Goal: Task Accomplishment & Management: Complete application form

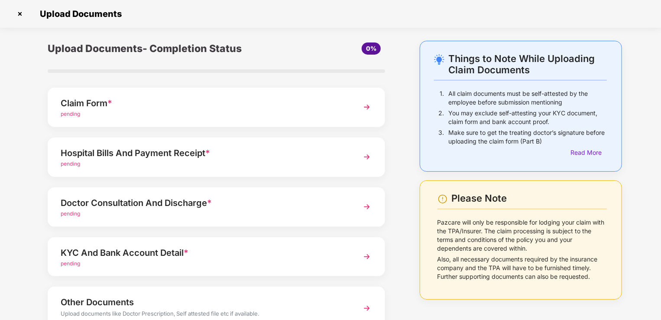
click at [367, 108] on img at bounding box center [367, 107] width 16 height 16
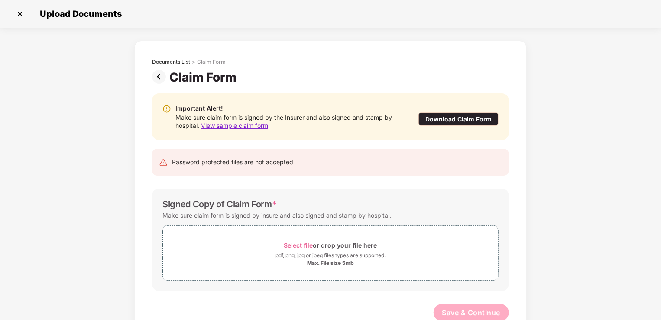
click at [23, 14] on img at bounding box center [20, 14] width 14 height 14
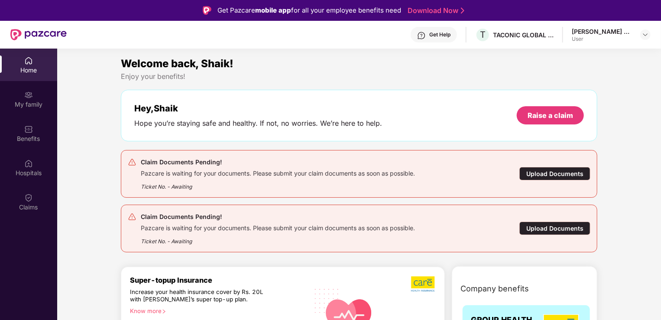
click at [351, 167] on div "Pazcare is waiting for your documents. Please submit your claim documents as so…" at bounding box center [278, 172] width 274 height 10
click at [536, 176] on div "Upload Documents" at bounding box center [555, 173] width 71 height 13
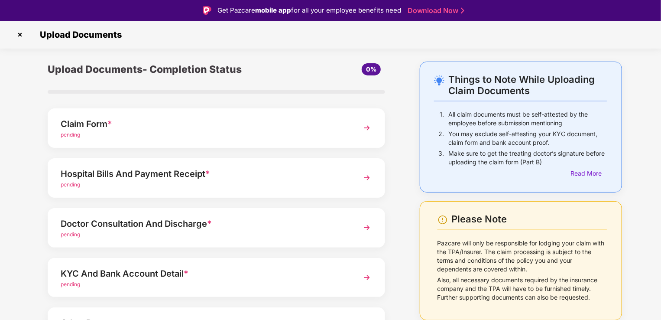
click at [351, 177] on div "Hospital Bills And Payment Receipt * pending" at bounding box center [217, 177] width 338 height 39
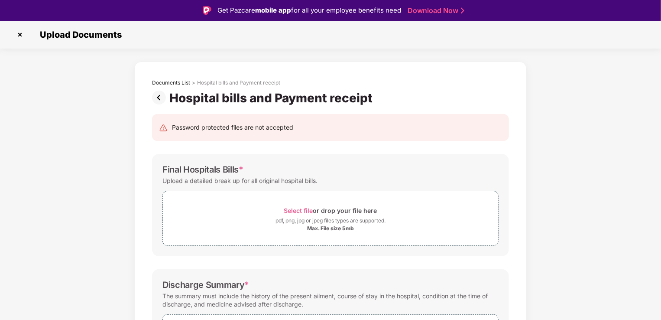
click at [657, 68] on div "Documents List > Hospital bills and Payment receipt Hospital bills and Payment …" at bounding box center [330, 305] width 661 height 486
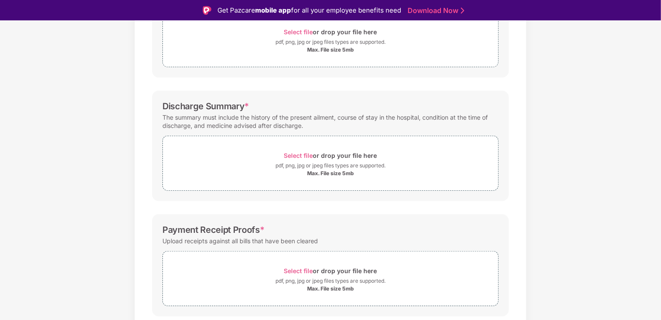
scroll to position [206, 0]
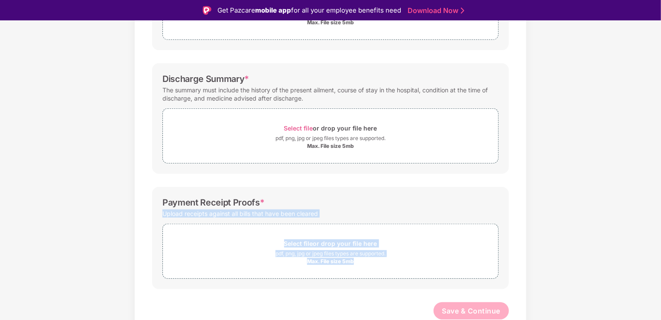
drag, startPoint x: 660, startPoint y: 219, endPoint x: 663, endPoint y: 177, distance: 42.6
click at [661, 177] on html "Get Pazcare mobile app for all your employee benefits need Download Now Upload …" at bounding box center [330, 160] width 661 height 320
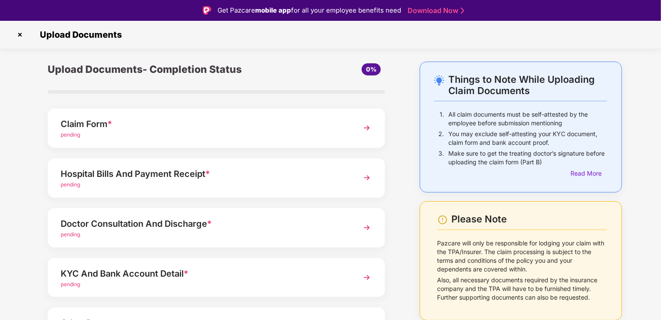
click at [367, 126] on img at bounding box center [367, 128] width 16 height 16
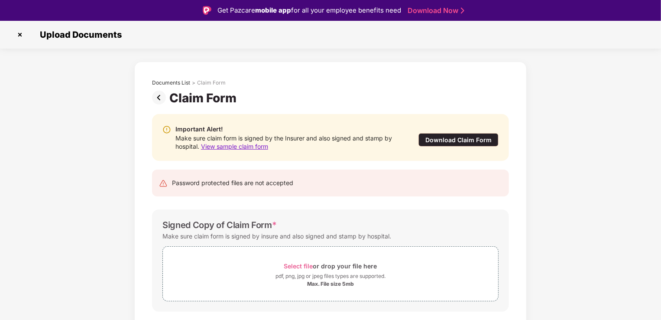
scroll to position [23, 0]
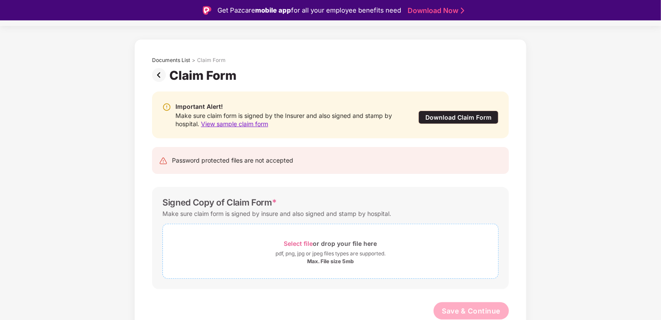
click at [305, 242] on span "Select file" at bounding box center [298, 243] width 29 height 7
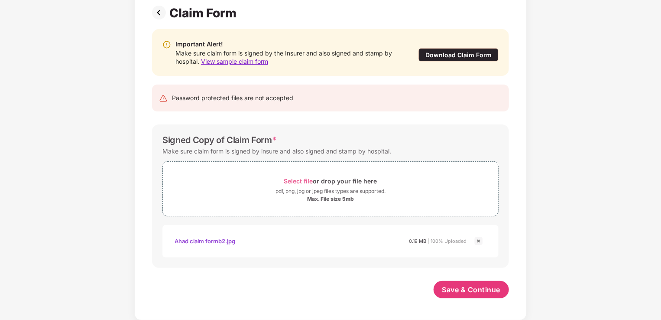
scroll to position [64, 0]
click at [305, 180] on span "Select file" at bounding box center [298, 180] width 29 height 7
click at [472, 293] on span "Save & Continue" at bounding box center [471, 290] width 58 height 10
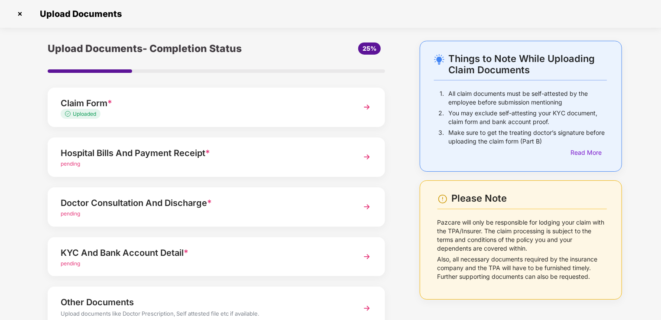
click at [367, 159] on img at bounding box center [367, 157] width 16 height 16
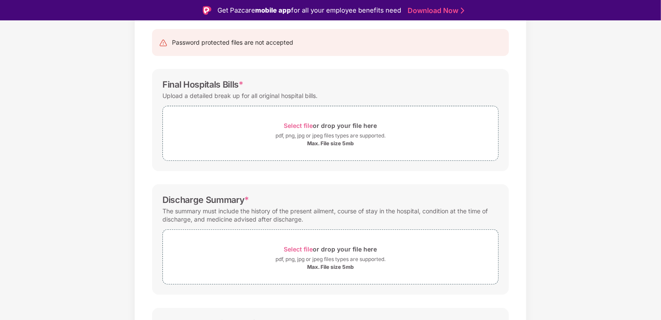
scroll to position [89, 0]
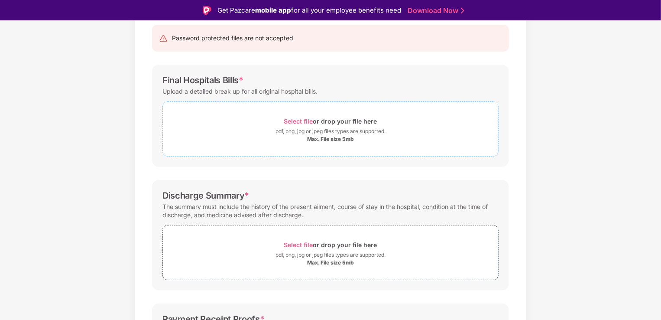
click at [307, 120] on span "Select file" at bounding box center [298, 120] width 29 height 7
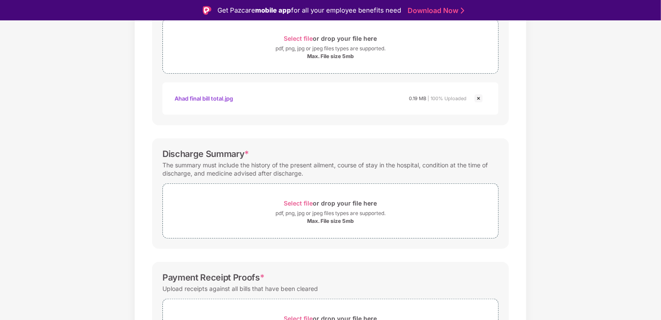
scroll to position [174, 0]
click at [302, 202] on span "Select file" at bounding box center [298, 201] width 29 height 7
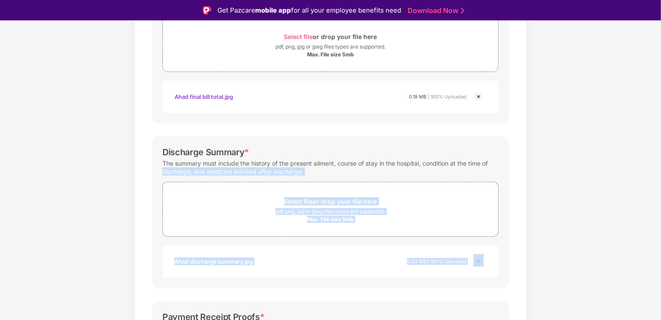
drag, startPoint x: 660, startPoint y: 164, endPoint x: 662, endPoint y: 240, distance: 75.8
click at [661, 240] on html "Get Pazcare mobile app for all your employee benefits need Download Now Upload …" at bounding box center [330, 160] width 661 height 320
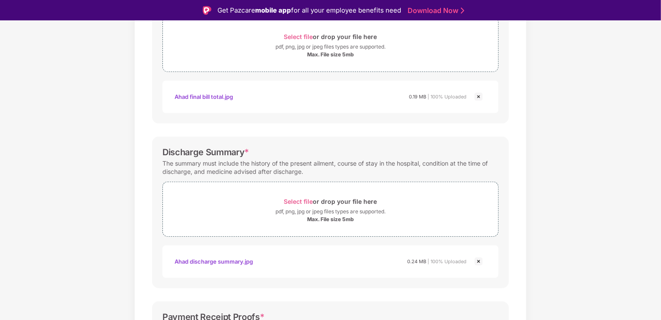
drag, startPoint x: 662, startPoint y: 240, endPoint x: 592, endPoint y: 138, distance: 123.5
click at [592, 138] on div "Documents List > Hospital bills and Payment receipt Hospital bills and Payment …" at bounding box center [330, 172] width 661 height 568
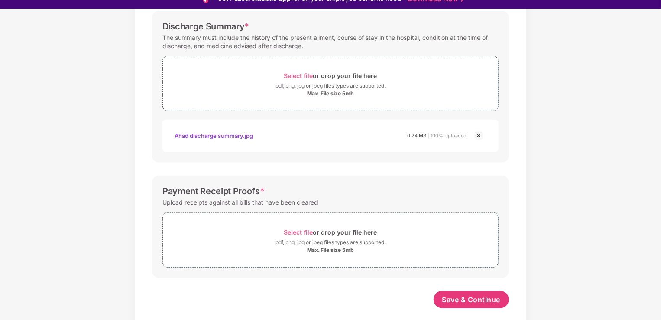
scroll to position [21, 0]
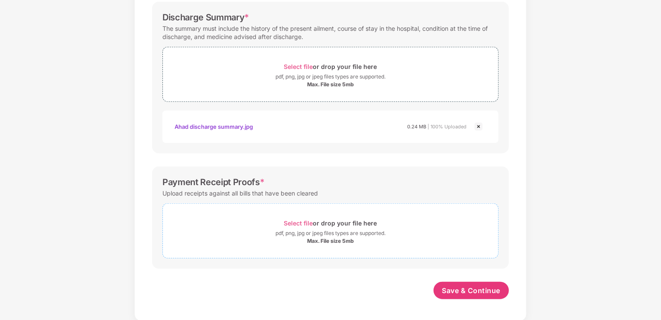
click at [306, 221] on span "Select file" at bounding box center [298, 222] width 29 height 7
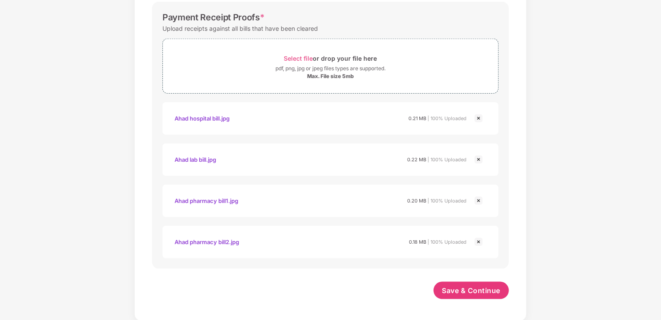
scroll to position [452, 0]
click at [490, 290] on span "Save & Continue" at bounding box center [471, 291] width 58 height 10
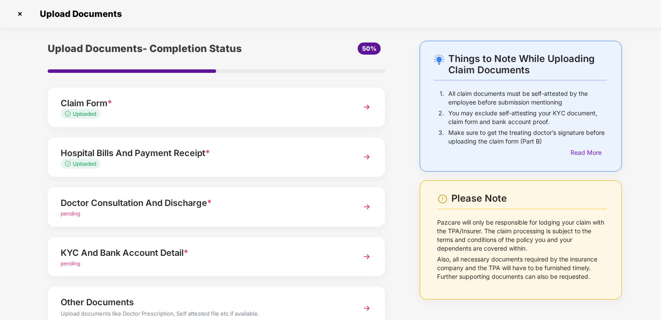
click at [364, 107] on img at bounding box center [367, 107] width 16 height 16
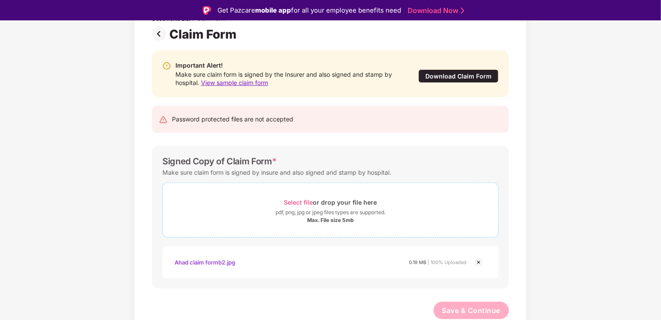
scroll to position [21, 0]
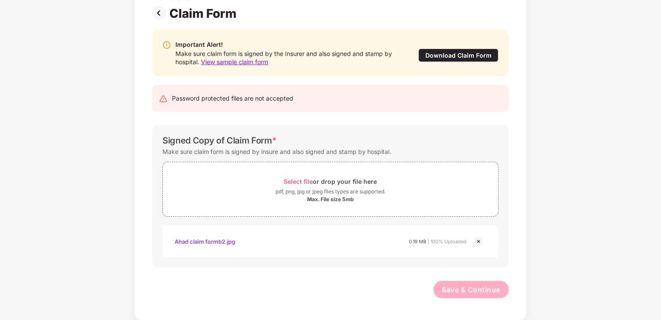
click at [478, 241] on img at bounding box center [479, 241] width 10 height 10
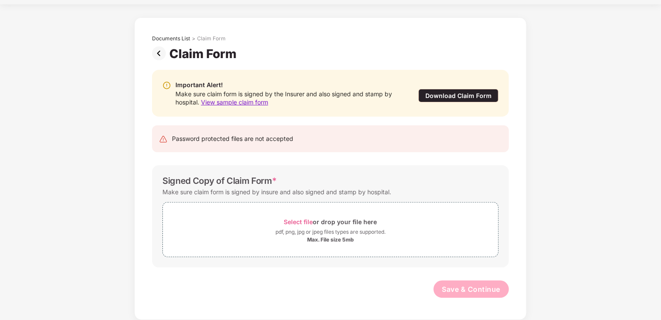
scroll to position [23, 0]
click at [296, 221] on span "Select file" at bounding box center [298, 222] width 29 height 7
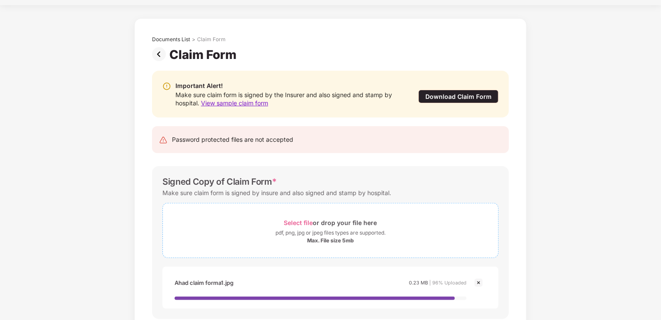
click at [292, 224] on span "Select file" at bounding box center [298, 222] width 29 height 7
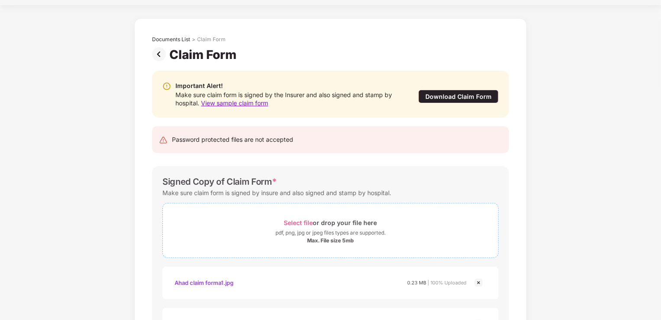
click at [297, 222] on span "Select file" at bounding box center [298, 222] width 29 height 7
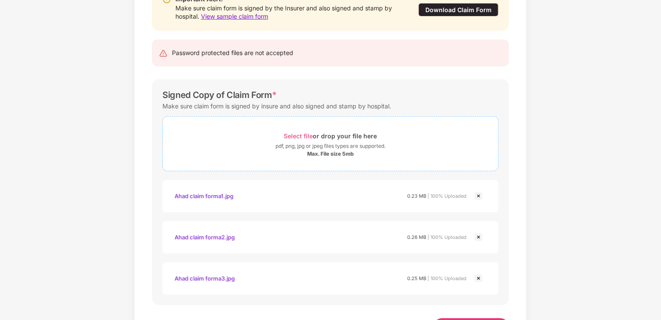
click at [305, 136] on span "Select file" at bounding box center [298, 135] width 29 height 7
click at [295, 136] on span "Select file" at bounding box center [298, 135] width 29 height 7
click at [302, 134] on span "Select file" at bounding box center [298, 135] width 29 height 7
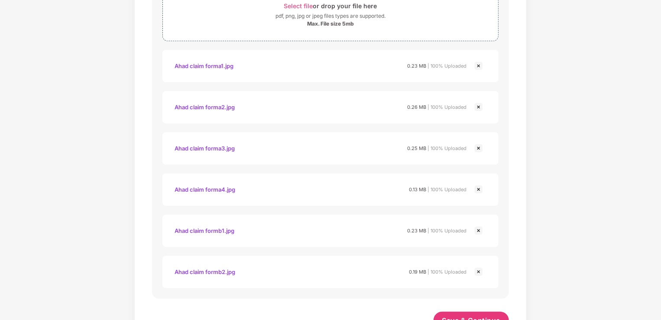
scroll to position [270, 0]
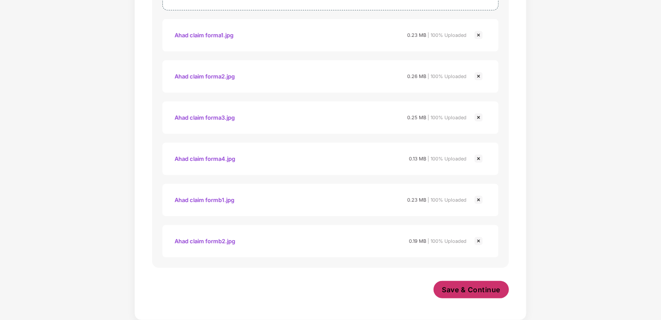
click at [477, 292] on span "Save & Continue" at bounding box center [471, 290] width 58 height 10
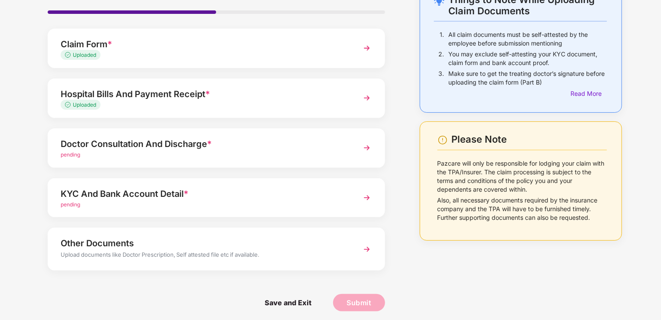
scroll to position [63, 0]
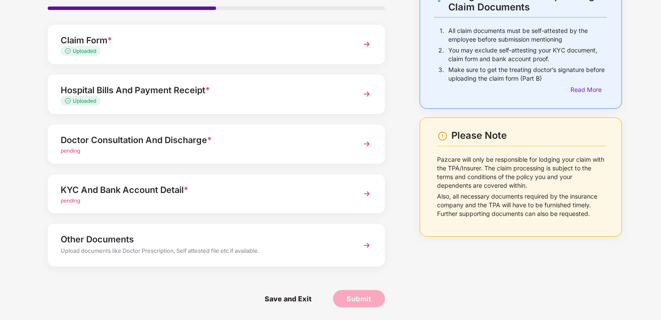
click at [364, 148] on img at bounding box center [367, 144] width 16 height 16
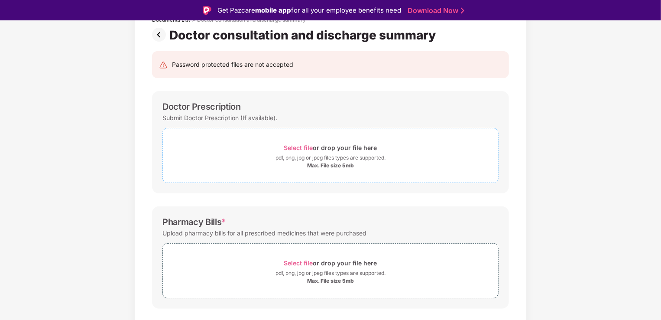
click at [304, 144] on span "Select file" at bounding box center [298, 147] width 29 height 7
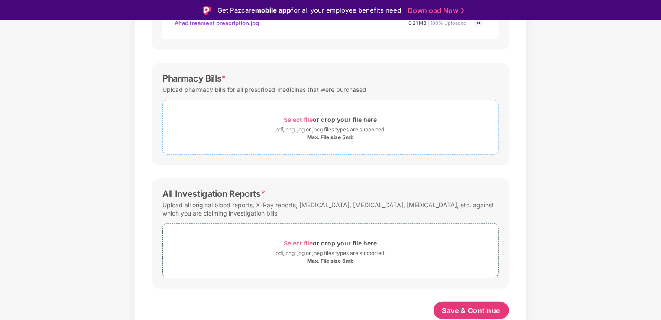
scroll to position [247, 0]
click at [309, 120] on span "Select file" at bounding box center [298, 119] width 29 height 7
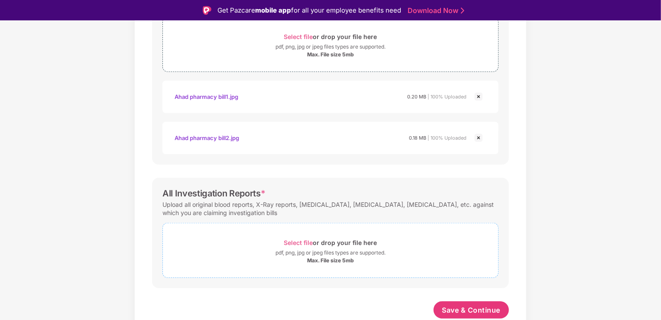
scroll to position [329, 0]
click at [300, 240] on span "Select file" at bounding box center [298, 243] width 29 height 7
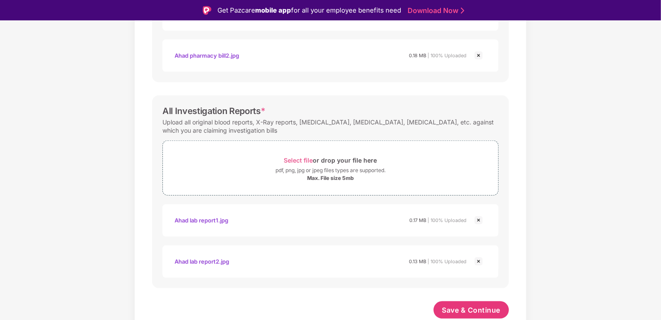
scroll to position [412, 0]
click at [462, 311] on span "Save & Continue" at bounding box center [471, 311] width 58 height 10
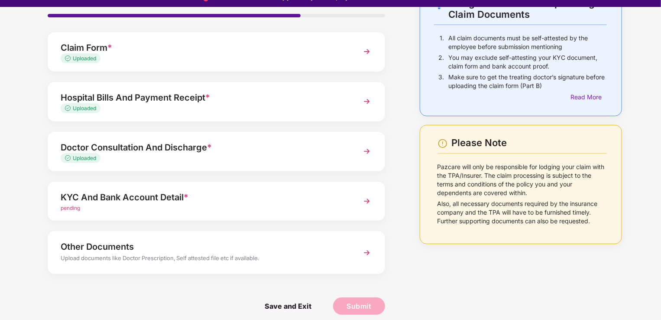
scroll to position [21, 0]
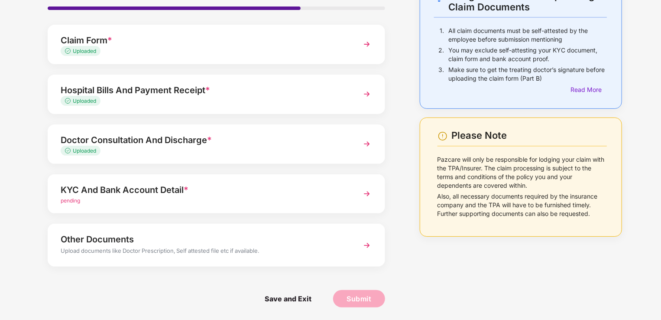
click at [364, 191] on img at bounding box center [367, 194] width 16 height 16
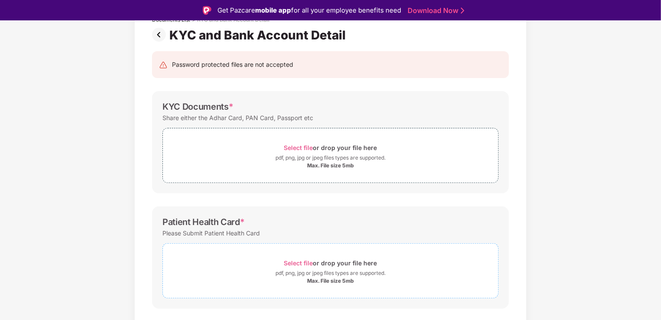
click at [307, 263] on span "Select file" at bounding box center [298, 262] width 29 height 7
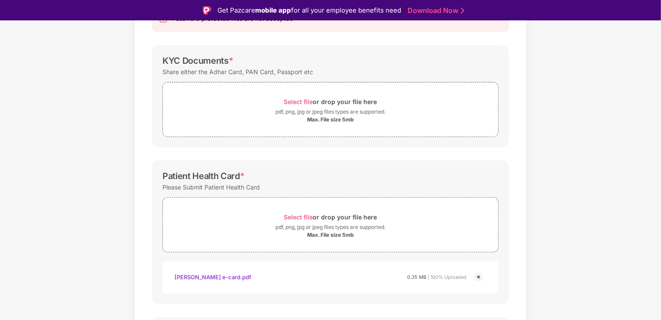
scroll to position [65, 0]
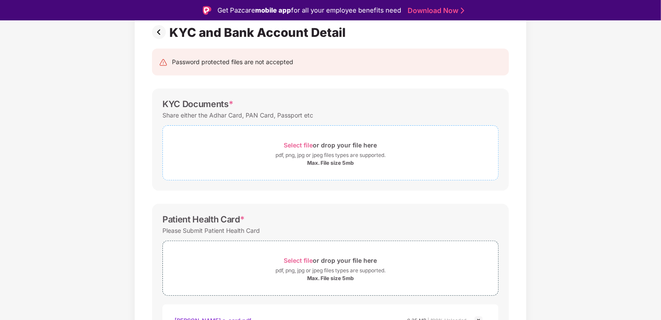
click at [307, 144] on span "Select file" at bounding box center [298, 144] width 29 height 7
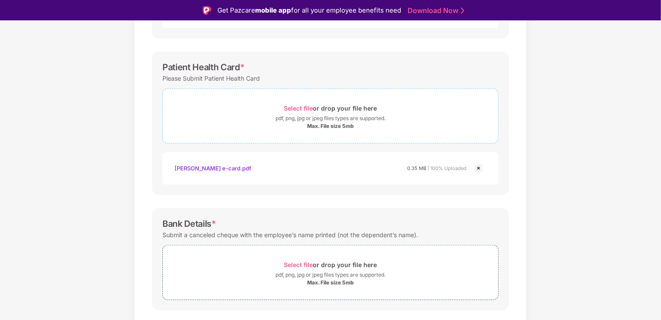
scroll to position [280, 0]
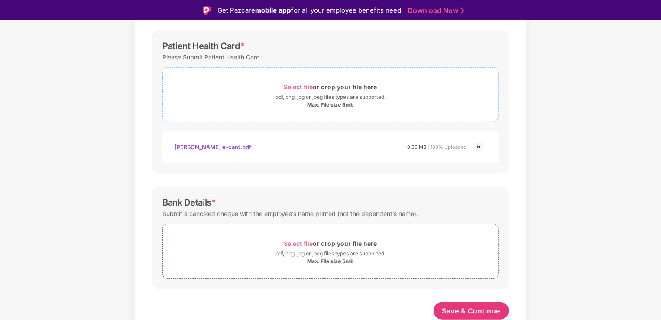
click at [305, 88] on span "Select file" at bounding box center [298, 86] width 29 height 7
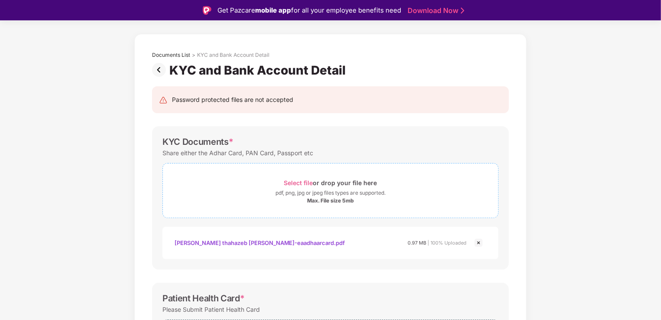
scroll to position [43, 0]
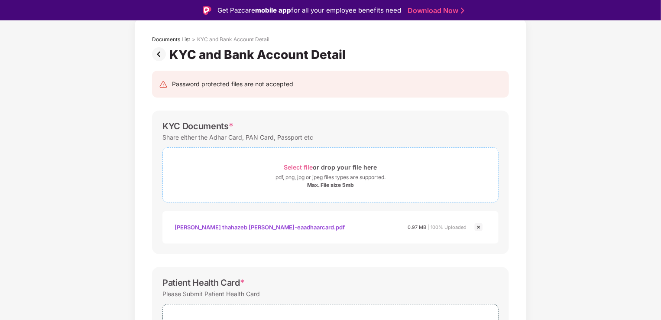
click at [296, 165] on span "Select file" at bounding box center [298, 166] width 29 height 7
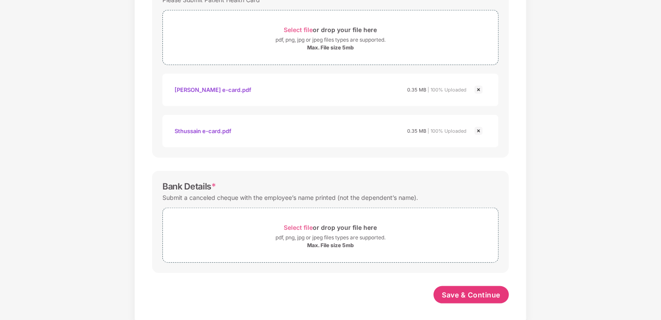
scroll to position [362, 0]
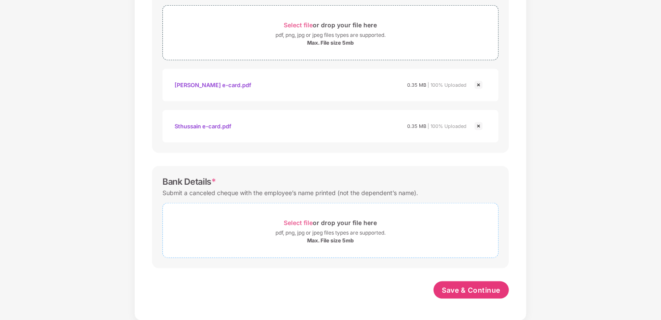
click at [300, 221] on span "Select file" at bounding box center [298, 222] width 29 height 7
click at [294, 223] on span "Select file" at bounding box center [298, 222] width 29 height 7
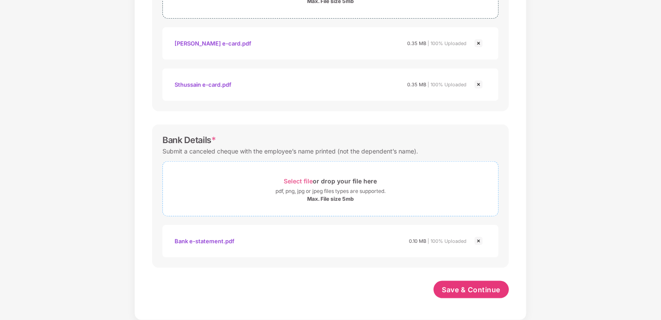
scroll to position [403, 0]
click at [296, 181] on span "Select file" at bounding box center [298, 181] width 29 height 7
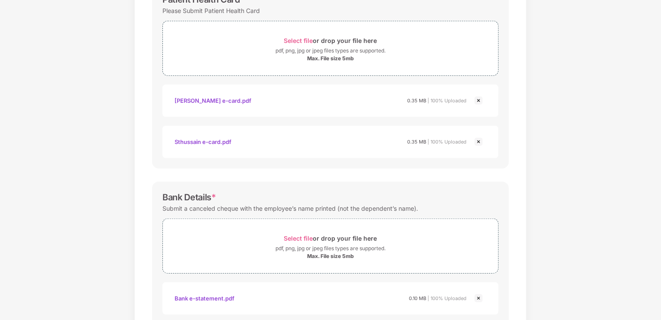
scroll to position [445, 0]
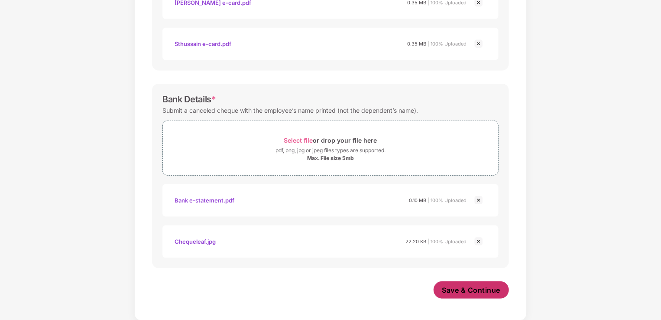
click at [454, 285] on span "Save & Continue" at bounding box center [471, 290] width 58 height 10
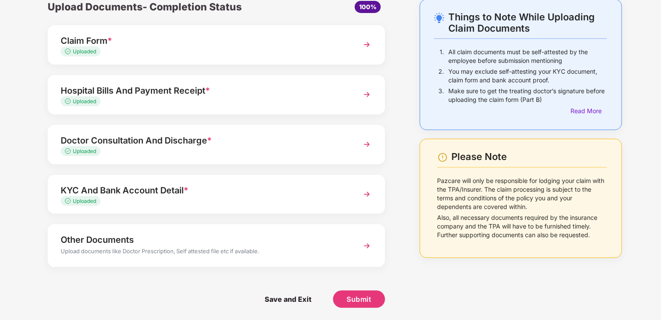
scroll to position [42, 0]
click at [364, 247] on img at bounding box center [367, 245] width 16 height 16
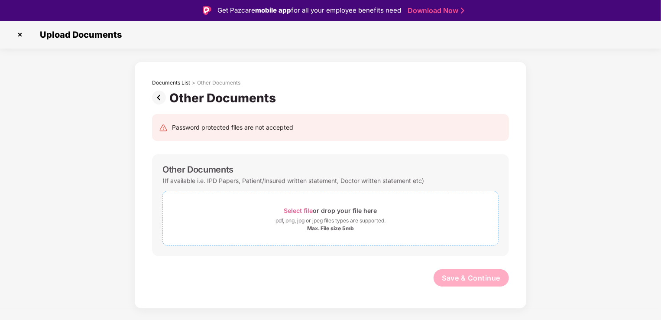
click at [301, 211] on span "Select file" at bounding box center [298, 210] width 29 height 7
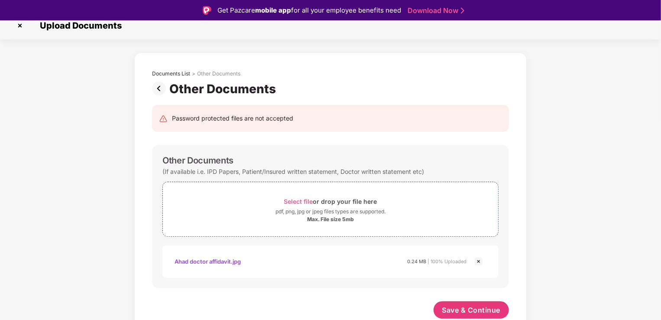
scroll to position [9, 0]
click at [461, 304] on button "Save & Continue" at bounding box center [472, 310] width 76 height 17
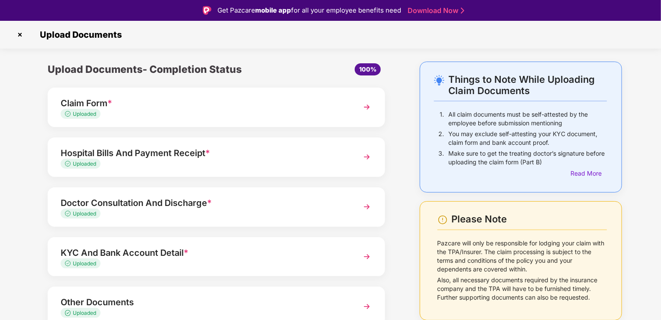
click at [364, 107] on img at bounding box center [367, 107] width 16 height 16
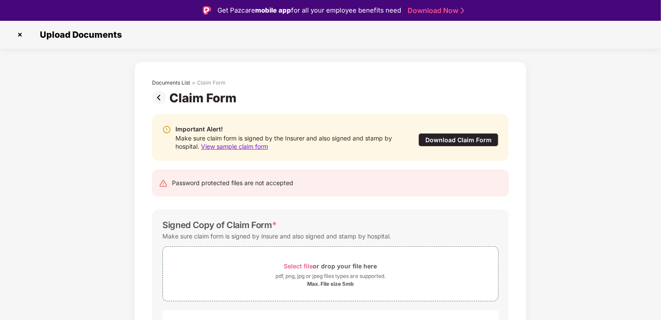
click at [161, 102] on img at bounding box center [160, 98] width 17 height 14
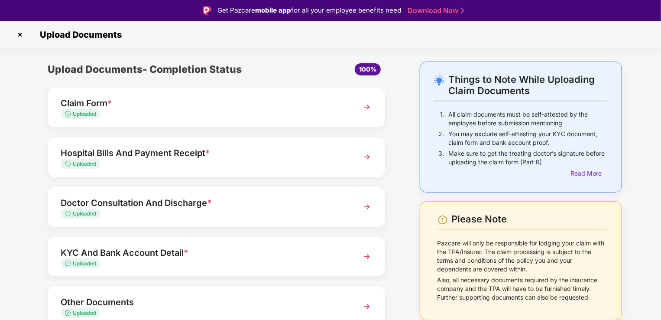
click at [298, 164] on div "Uploaded" at bounding box center [204, 164] width 286 height 8
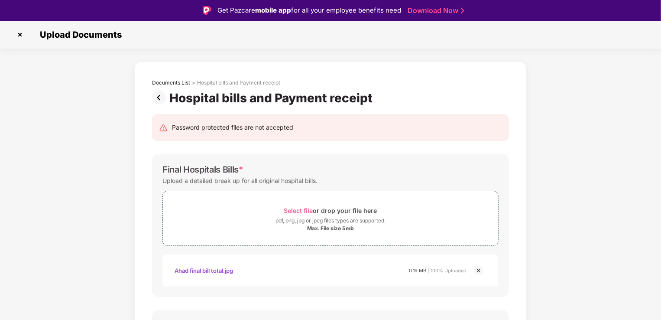
click at [158, 97] on img at bounding box center [160, 98] width 17 height 14
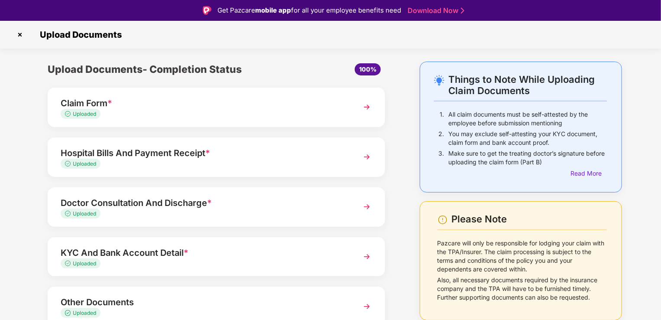
click at [353, 211] on div "Doctor Consultation And Discharge * Uploaded" at bounding box center [217, 206] width 338 height 39
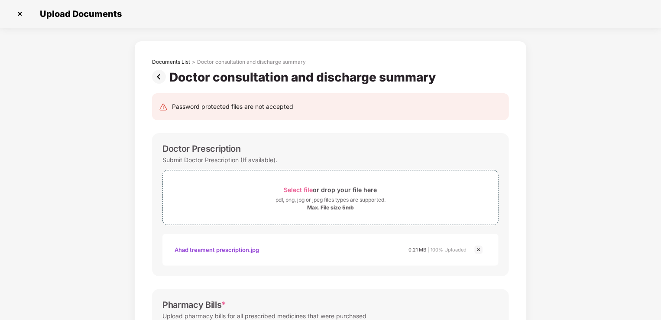
click at [159, 81] on img at bounding box center [160, 77] width 17 height 14
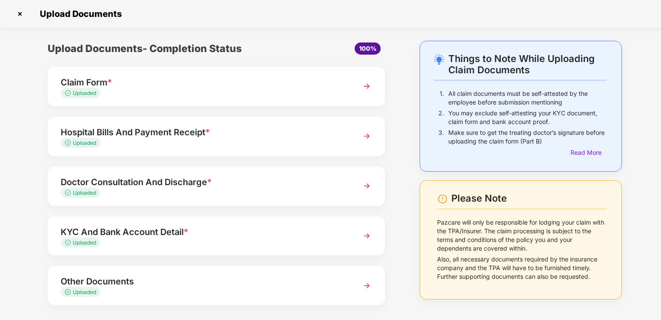
scroll to position [39, 0]
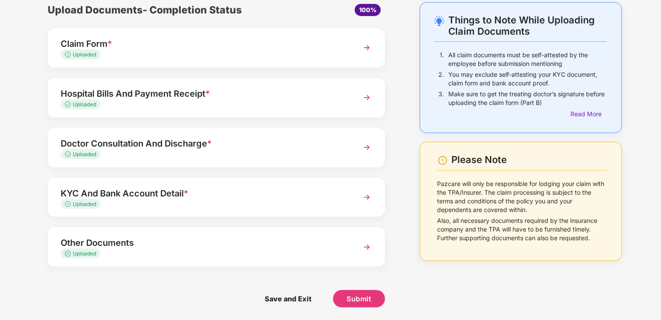
click at [289, 195] on div "KYC And Bank Account Detail *" at bounding box center [204, 193] width 286 height 14
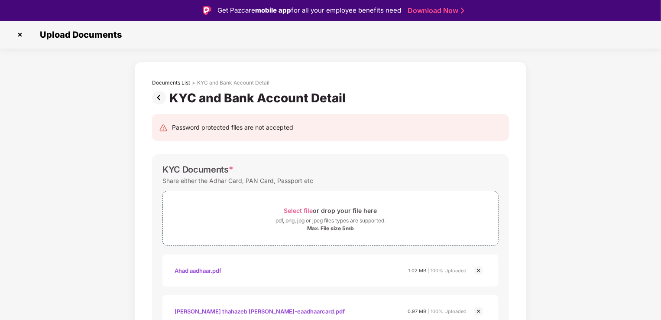
click at [209, 101] on div "KYC and Bank Account Detail" at bounding box center [259, 98] width 180 height 15
click at [161, 96] on img at bounding box center [160, 98] width 17 height 14
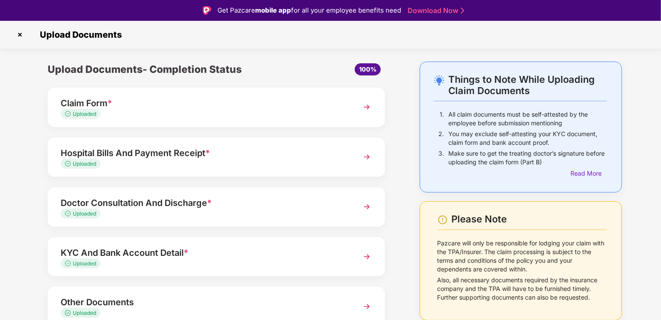
scroll to position [39, 0]
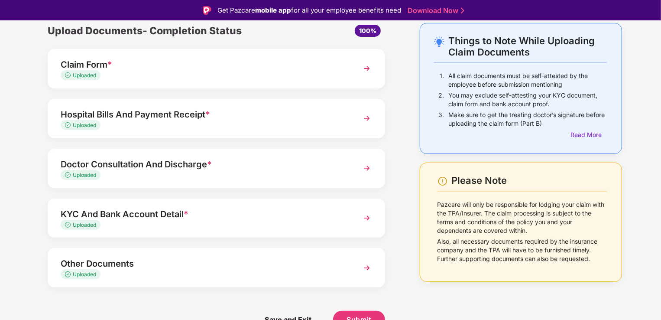
click at [368, 268] on img at bounding box center [367, 268] width 16 height 16
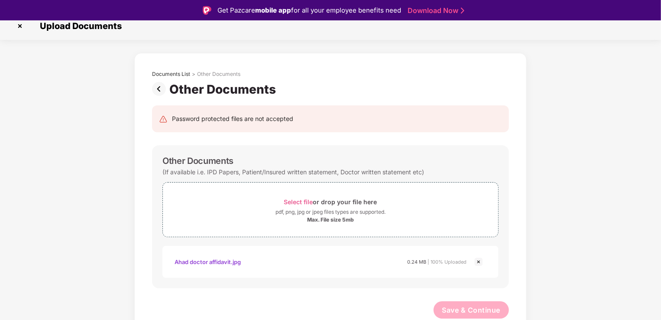
scroll to position [8, 0]
click at [301, 202] on span "Select file" at bounding box center [298, 201] width 29 height 7
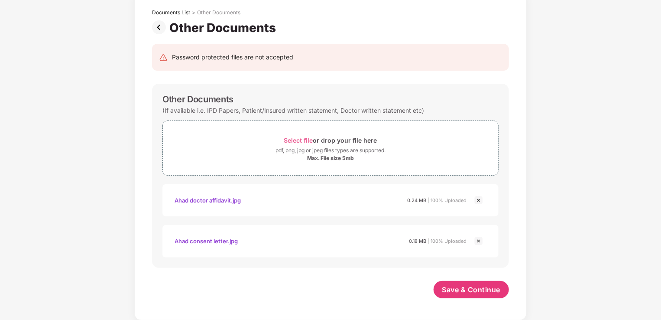
scroll to position [49, 0]
click at [479, 293] on span "Save & Continue" at bounding box center [471, 290] width 58 height 10
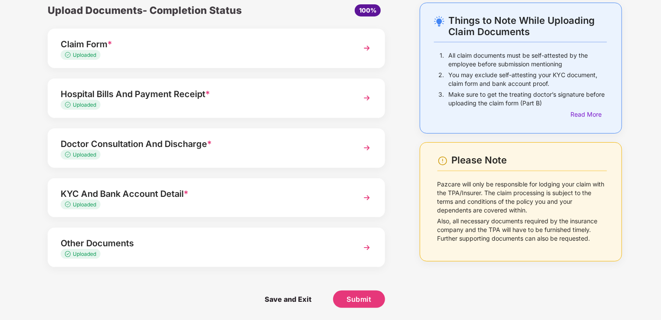
scroll to position [39, 0]
click at [371, 299] on button "Submit" at bounding box center [359, 298] width 52 height 17
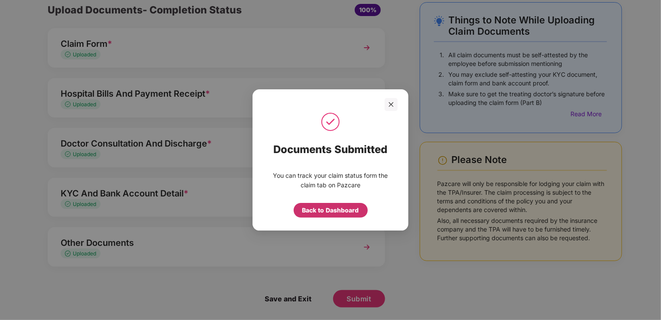
click at [341, 209] on div "Back to Dashboard" at bounding box center [330, 210] width 57 height 10
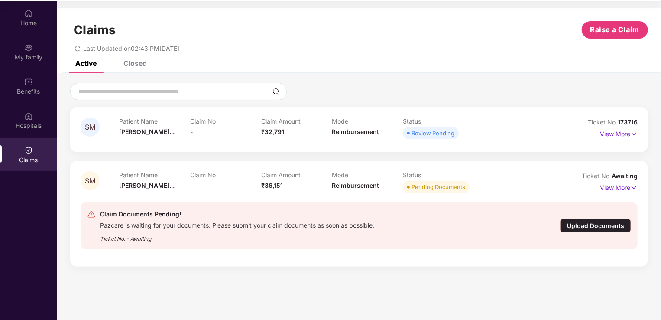
scroll to position [49, 0]
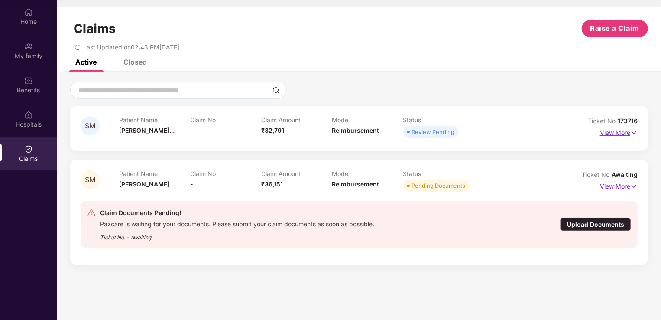
click at [608, 133] on p "View More" at bounding box center [619, 132] width 38 height 12
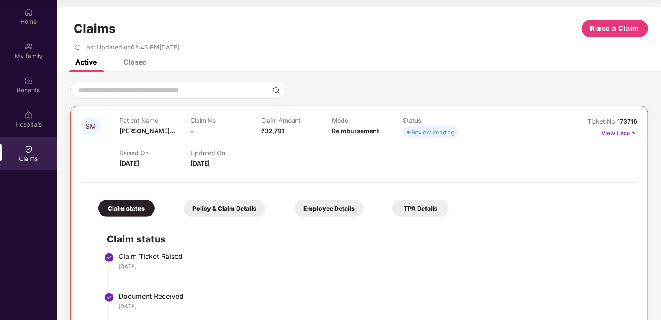
click at [139, 126] on div "Patient Name [PERSON_NAME]..." at bounding box center [155, 129] width 71 height 24
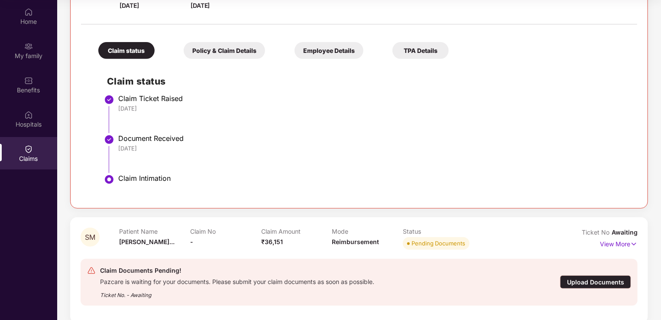
scroll to position [169, 0]
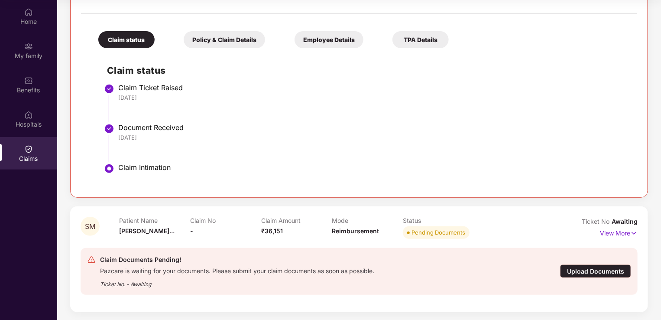
click at [585, 271] on div "Upload Documents" at bounding box center [595, 270] width 71 height 13
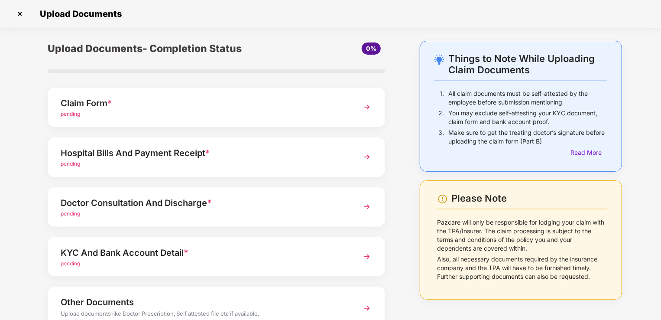
click at [367, 107] on img at bounding box center [367, 107] width 16 height 16
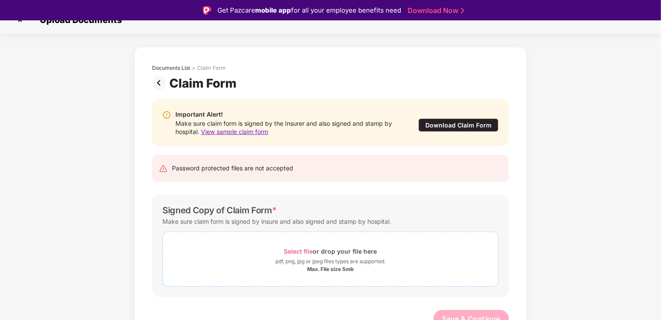
scroll to position [23, 0]
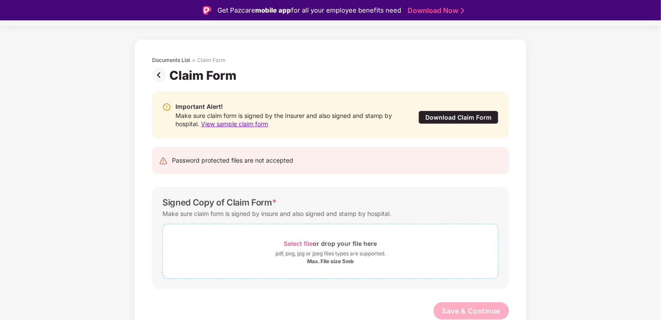
click at [302, 240] on span "Select file" at bounding box center [298, 243] width 29 height 7
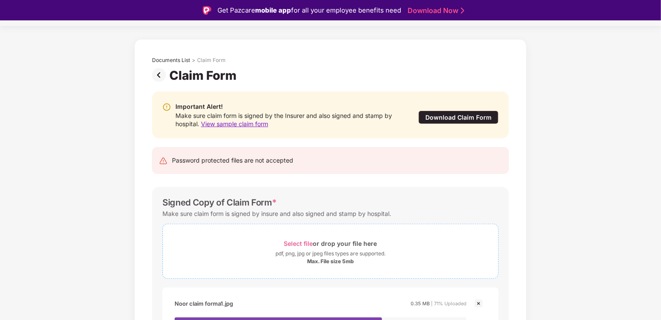
click at [297, 240] on span "Select file" at bounding box center [298, 243] width 29 height 7
click at [305, 243] on span "Select file" at bounding box center [298, 243] width 29 height 7
click at [289, 244] on span "Select file" at bounding box center [298, 243] width 29 height 7
click at [291, 243] on span "Select file" at bounding box center [298, 243] width 29 height 7
click at [297, 244] on span "Select file" at bounding box center [298, 243] width 29 height 7
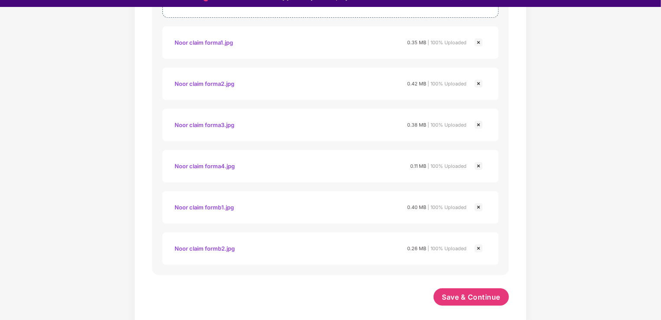
scroll to position [21, 0]
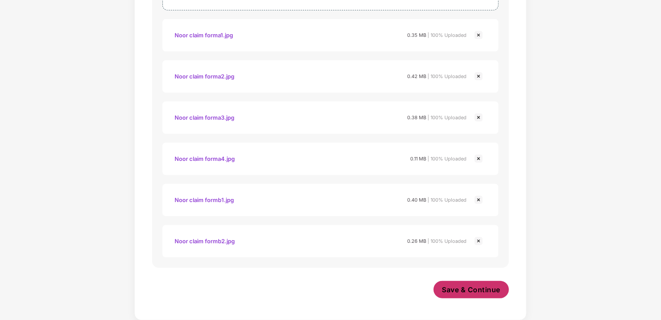
click at [466, 289] on span "Save & Continue" at bounding box center [471, 290] width 58 height 10
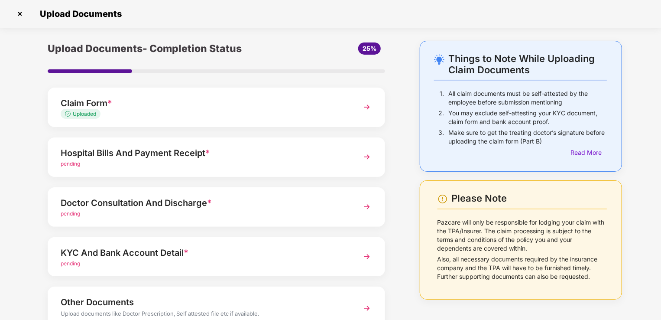
click at [364, 157] on img at bounding box center [367, 157] width 16 height 16
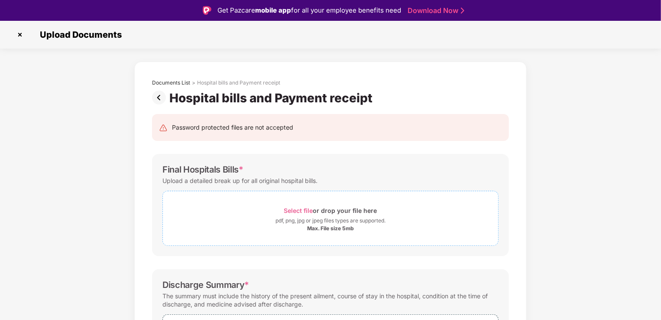
click at [303, 208] on span "Select file" at bounding box center [298, 210] width 29 height 7
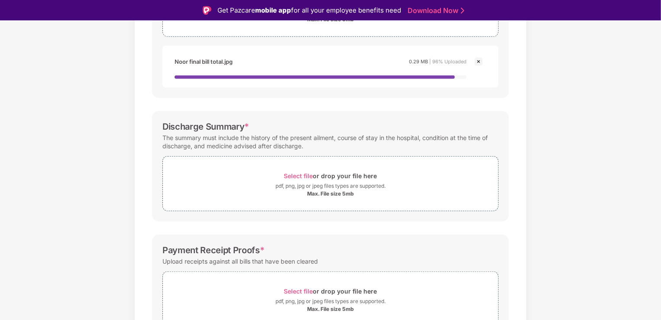
scroll to position [217, 0]
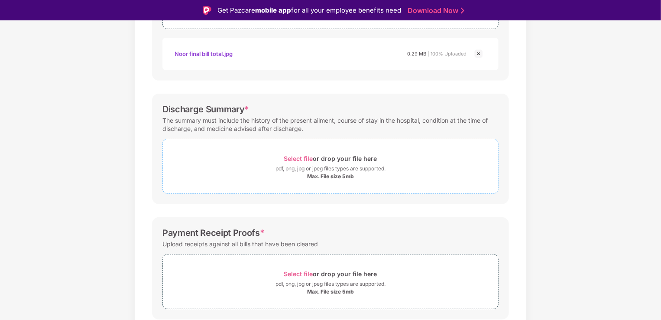
click at [302, 159] on span "Select file" at bounding box center [298, 158] width 29 height 7
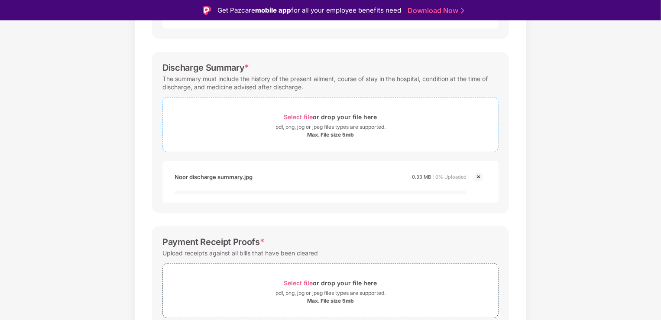
scroll to position [298, 0]
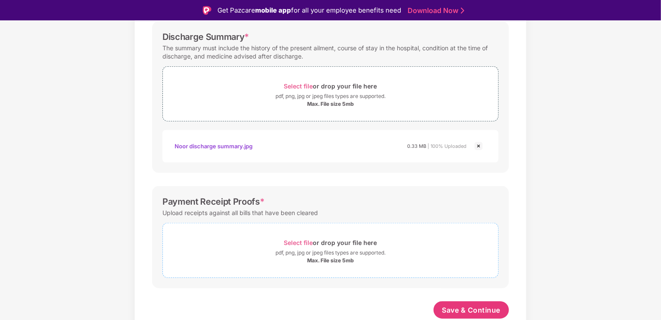
click at [293, 244] on span "Select file" at bounding box center [298, 242] width 29 height 7
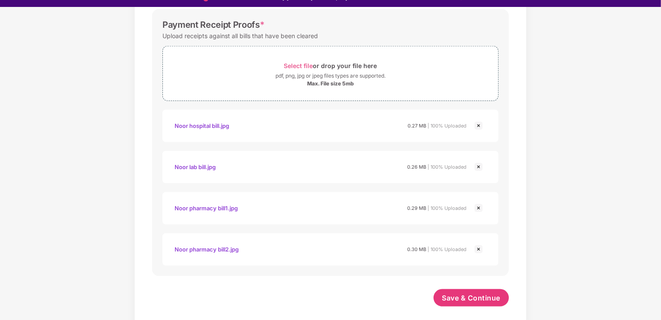
scroll to position [21, 0]
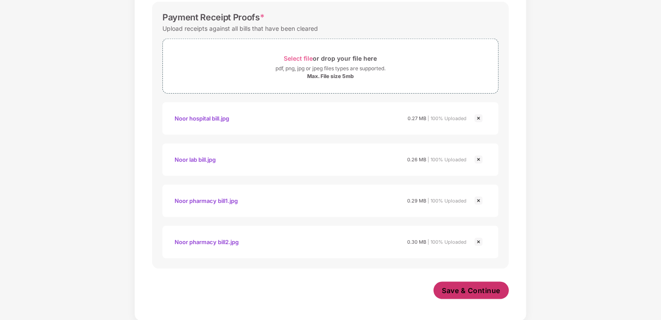
click at [461, 291] on span "Save & Continue" at bounding box center [471, 291] width 58 height 10
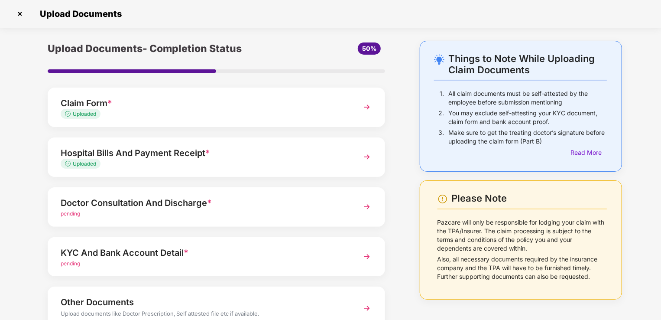
click at [371, 208] on img at bounding box center [367, 207] width 16 height 16
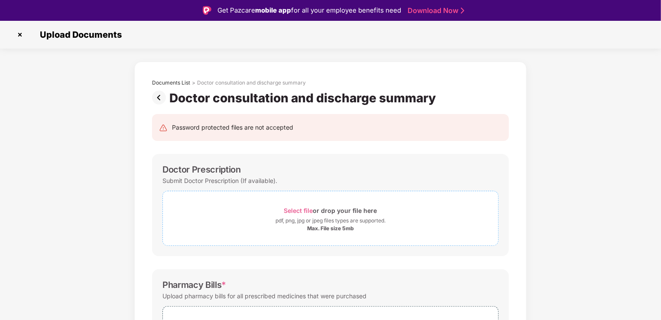
click at [297, 212] on span "Select file" at bounding box center [298, 210] width 29 height 7
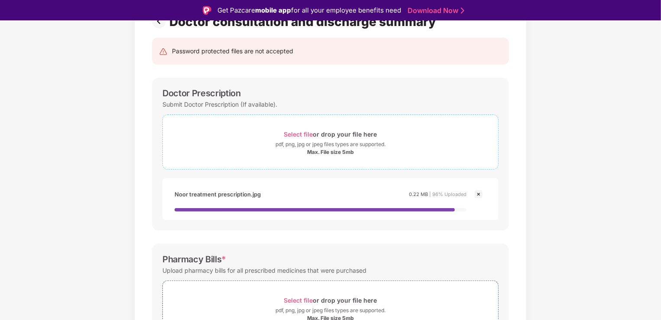
scroll to position [173, 0]
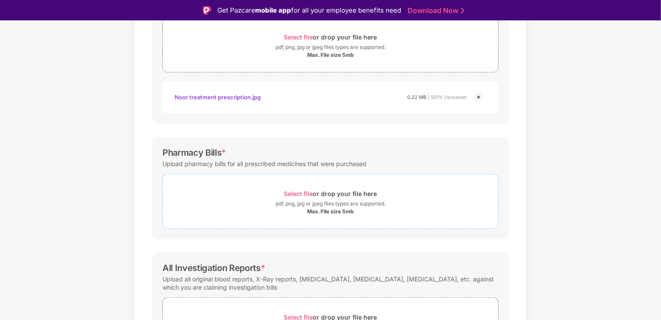
click at [299, 195] on span "Select file" at bounding box center [298, 193] width 29 height 7
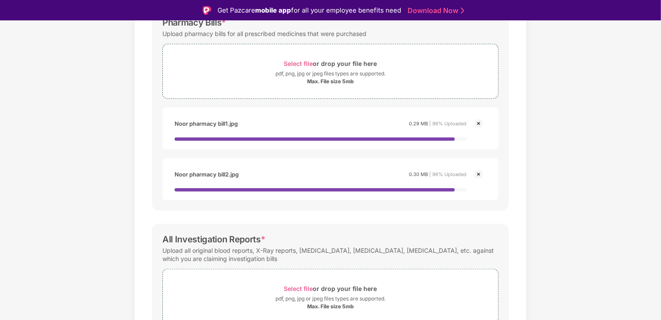
scroll to position [348, 0]
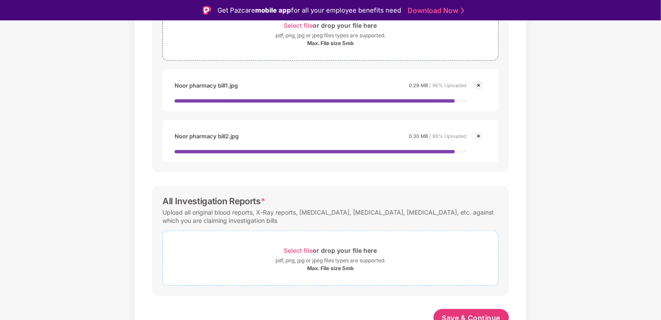
click at [297, 247] on span "Select file" at bounding box center [298, 250] width 29 height 7
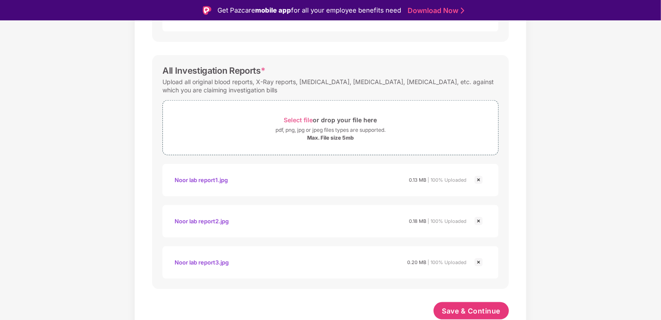
scroll to position [452, 0]
click at [466, 308] on span "Save & Continue" at bounding box center [471, 311] width 58 height 10
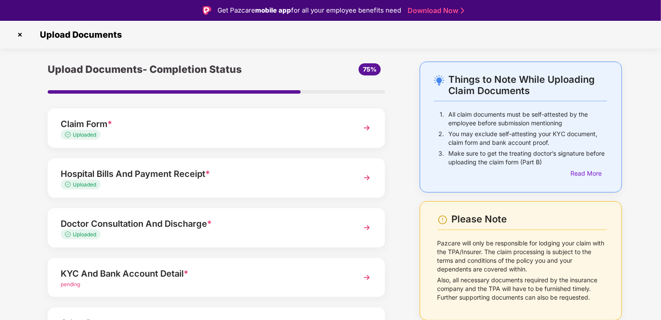
click at [367, 278] on img at bounding box center [367, 278] width 16 height 16
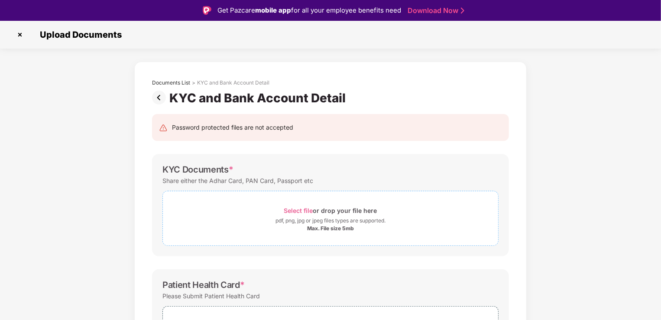
click at [298, 211] on span "Select file" at bounding box center [298, 210] width 29 height 7
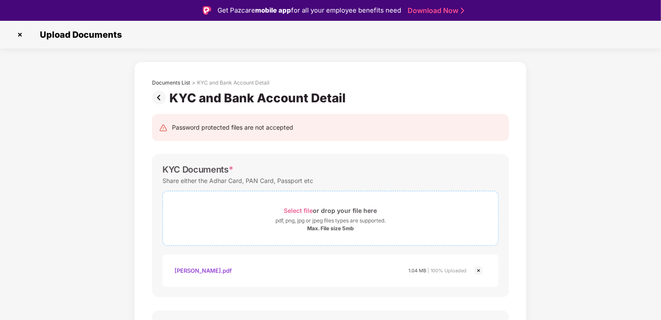
click at [307, 208] on span "Select file" at bounding box center [298, 210] width 29 height 7
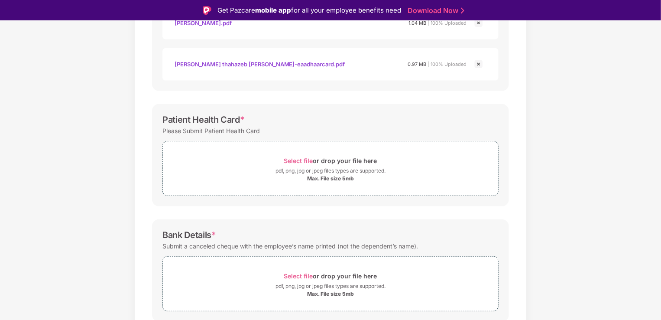
scroll to position [280, 0]
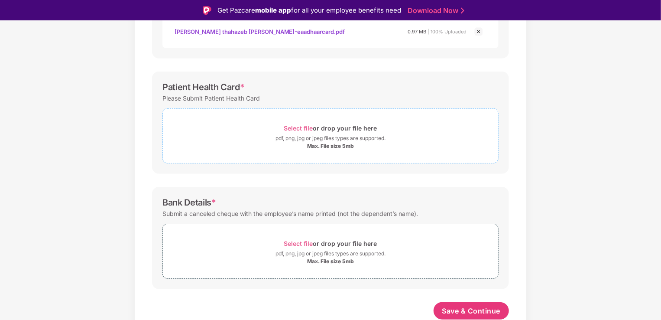
click at [308, 126] on span "Select file" at bounding box center [298, 127] width 29 height 7
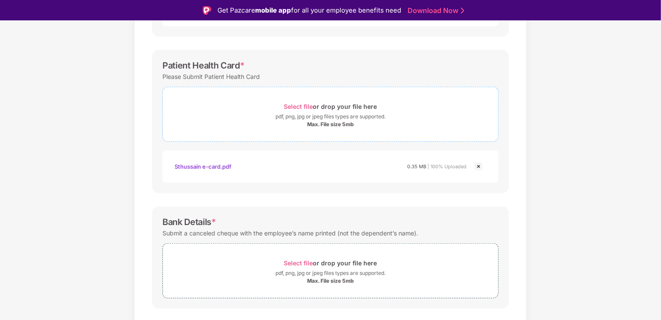
scroll to position [321, 0]
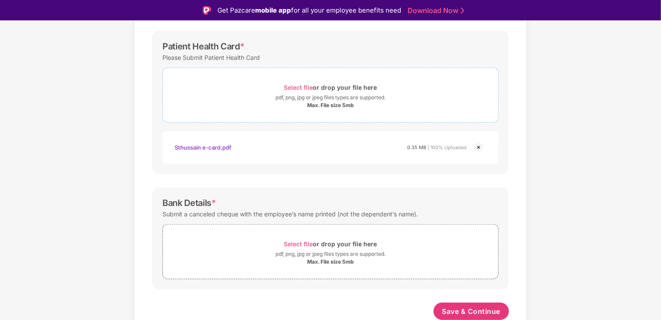
click at [299, 86] on span "Select file" at bounding box center [298, 87] width 29 height 7
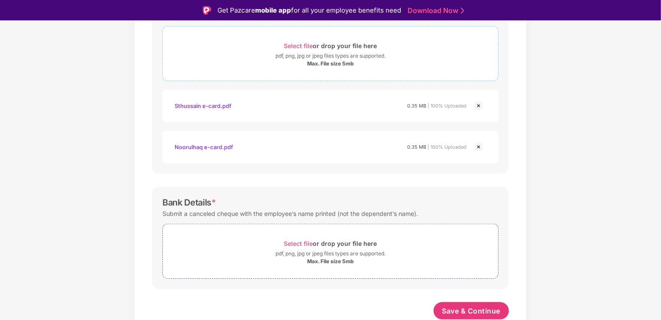
scroll to position [362, 0]
click at [305, 242] on span "Select file" at bounding box center [298, 243] width 29 height 7
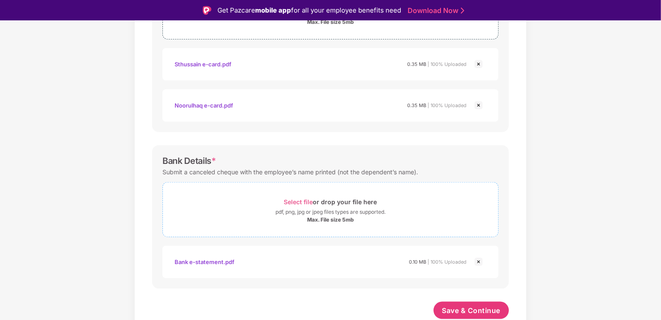
scroll to position [403, 0]
click at [302, 200] on span "Select file" at bounding box center [298, 201] width 29 height 7
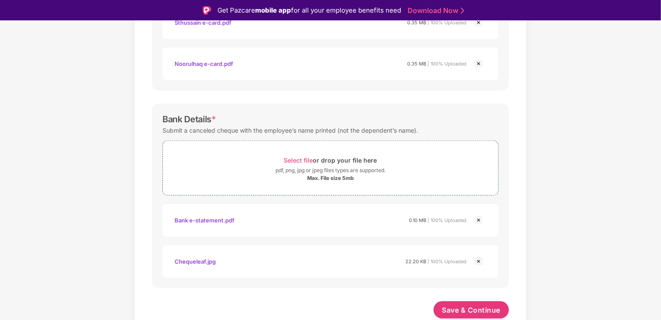
scroll to position [445, 0]
click at [463, 309] on span "Save & Continue" at bounding box center [471, 311] width 58 height 10
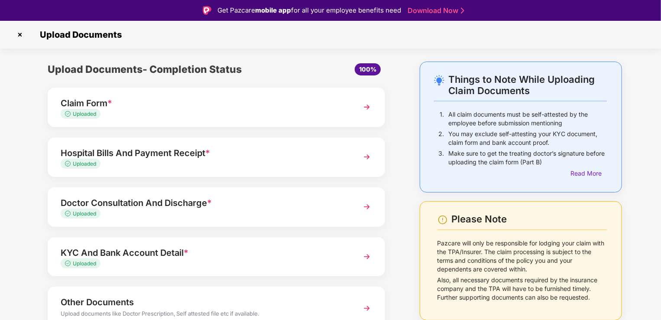
scroll to position [42, 0]
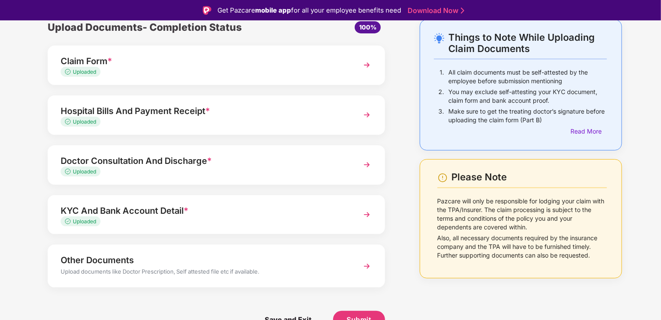
click at [367, 263] on img at bounding box center [367, 266] width 16 height 16
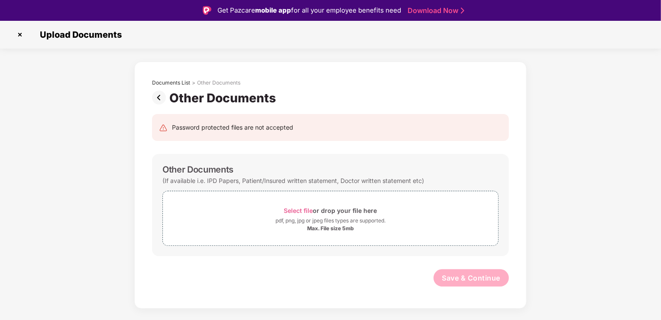
scroll to position [21, 0]
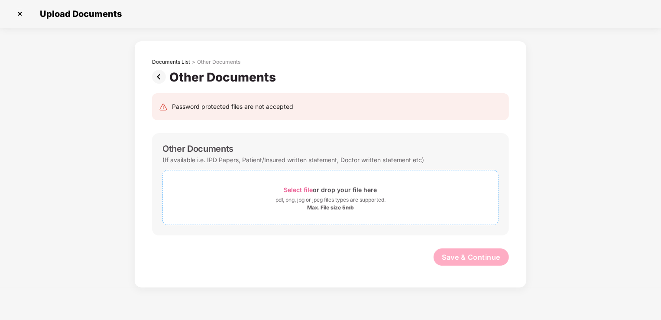
click at [300, 192] on span "Select file" at bounding box center [298, 189] width 29 height 7
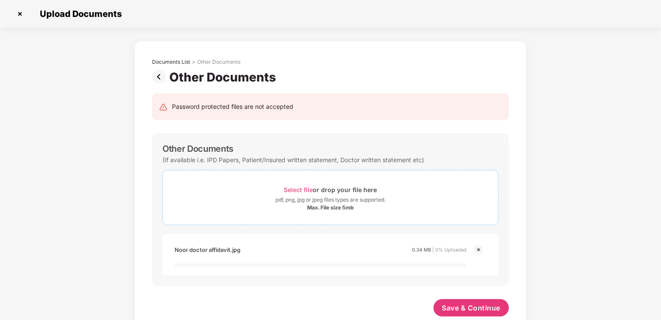
click at [309, 194] on div "Select file or drop your file here" at bounding box center [330, 190] width 93 height 12
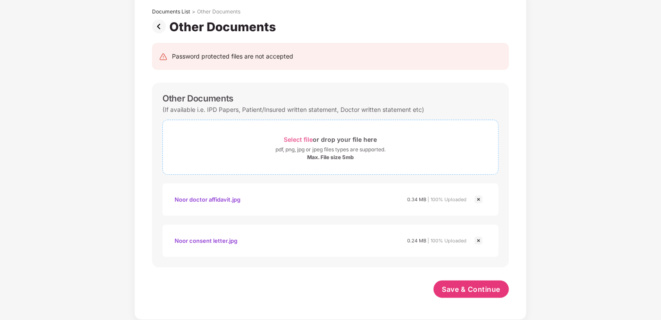
scroll to position [50, 0]
click at [474, 292] on span "Save & Continue" at bounding box center [471, 290] width 58 height 10
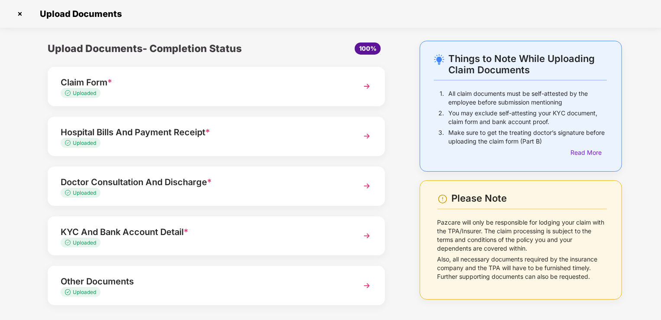
scroll to position [39, 0]
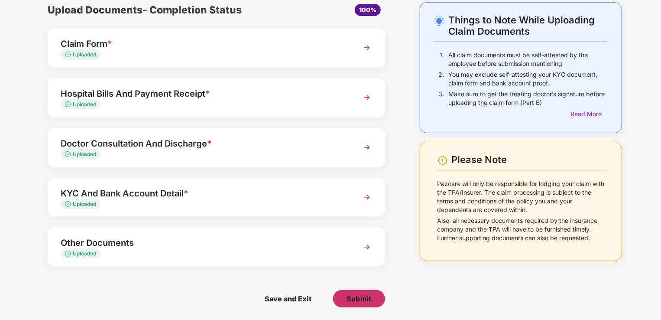
click at [365, 297] on span "Submit" at bounding box center [359, 299] width 25 height 10
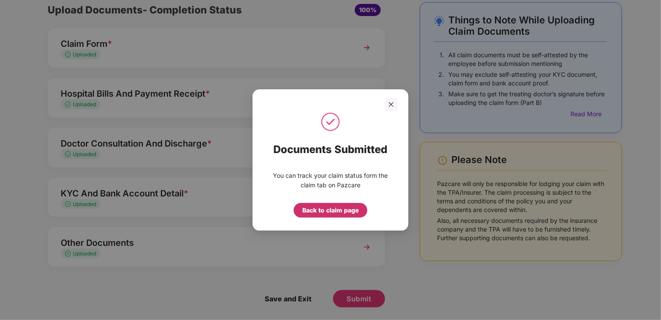
click at [334, 213] on div "Back to claim page" at bounding box center [330, 210] width 56 height 10
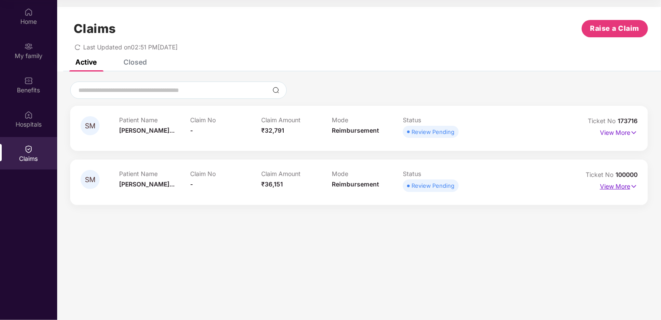
click at [617, 185] on p "View More" at bounding box center [619, 185] width 38 height 12
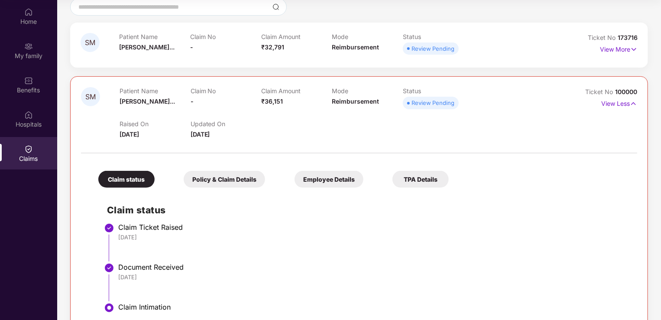
scroll to position [65, 0]
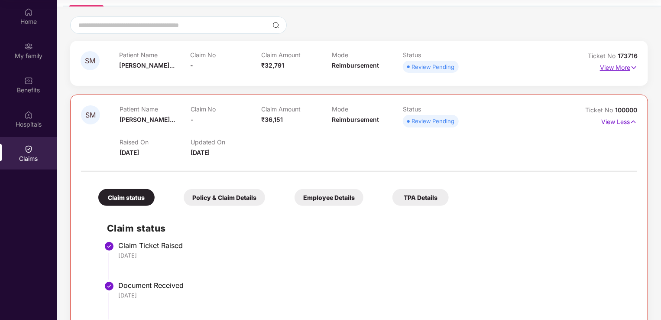
click at [609, 67] on p "View More" at bounding box center [619, 67] width 38 height 12
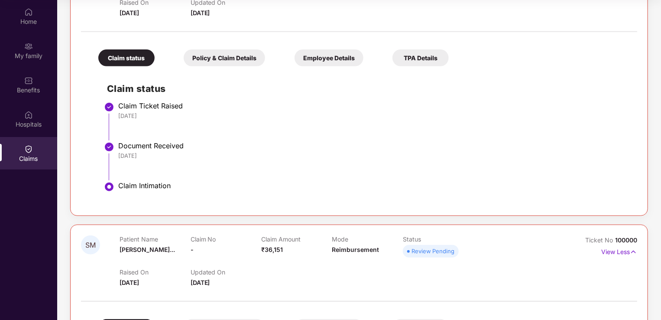
scroll to position [0, 0]
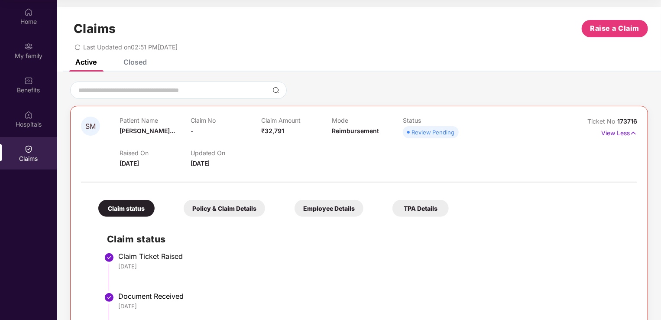
click at [142, 63] on div "Closed" at bounding box center [134, 62] width 23 height 9
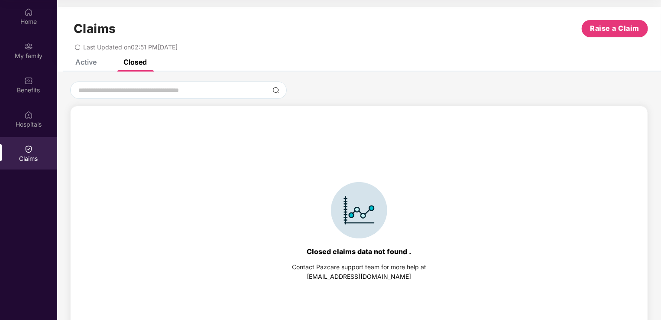
click at [85, 65] on div "Active" at bounding box center [85, 62] width 21 height 9
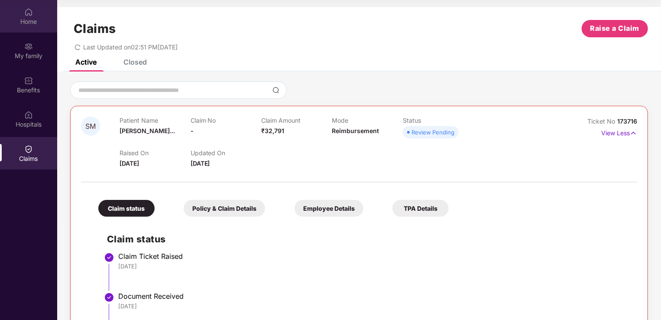
click at [35, 28] on div "Home" at bounding box center [28, 16] width 57 height 32
